Goal: Check status: Check status

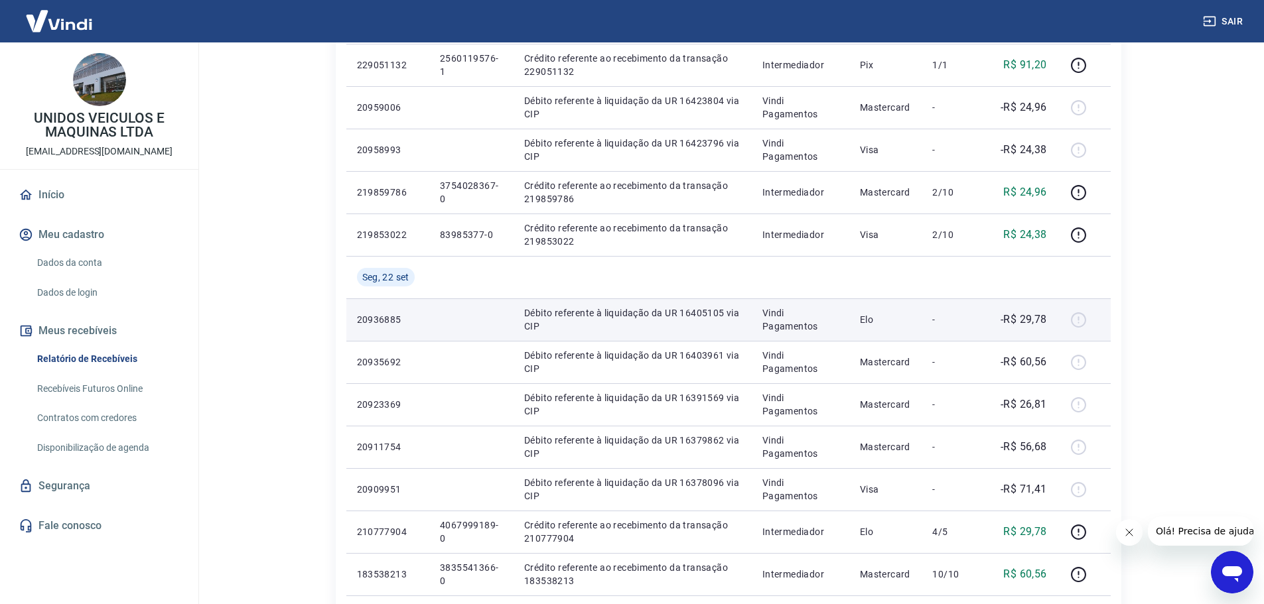
scroll to position [332, 0]
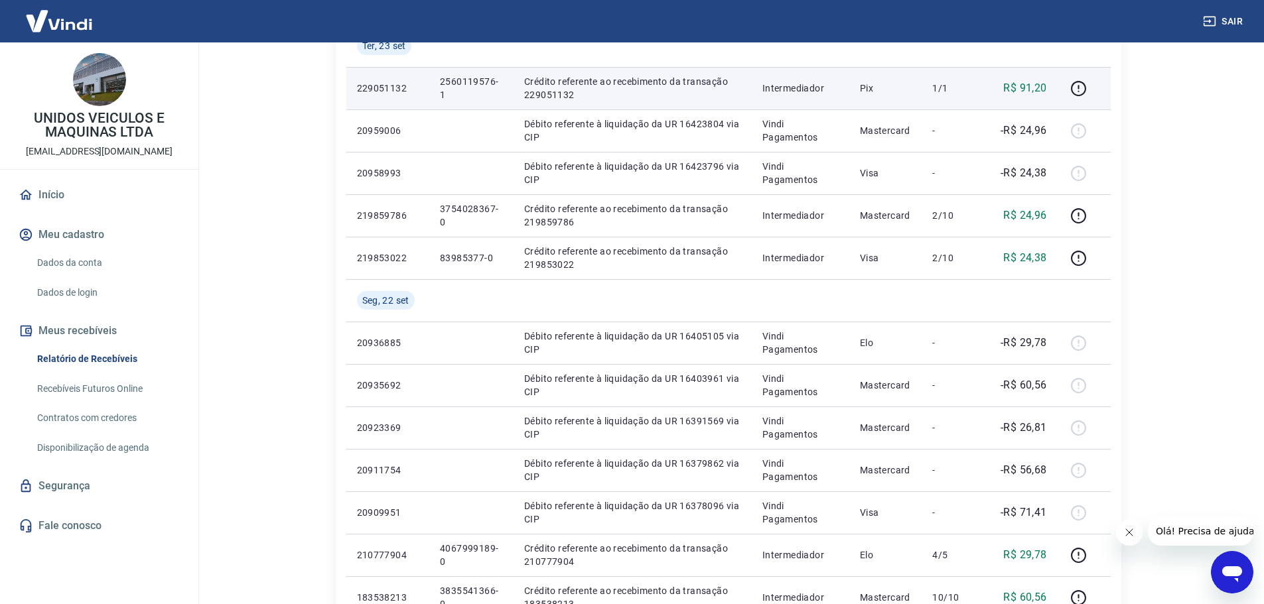
click at [464, 78] on p "2560119576-1" at bounding box center [471, 88] width 63 height 27
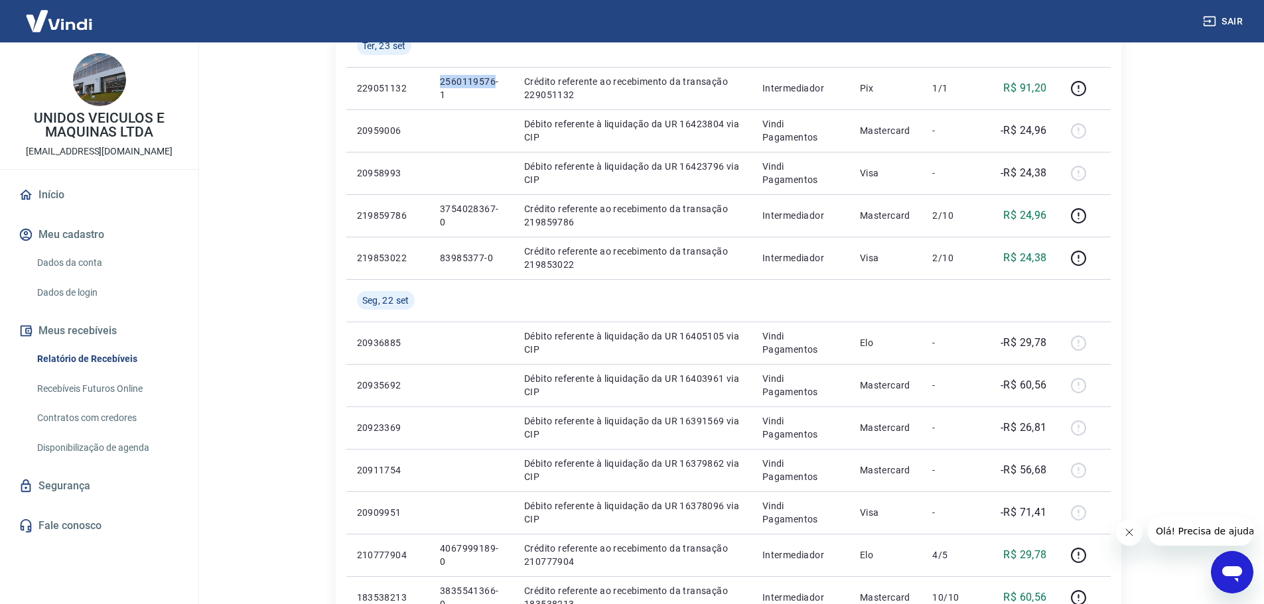
copy p "2560119576"
